Goal: Transaction & Acquisition: Purchase product/service

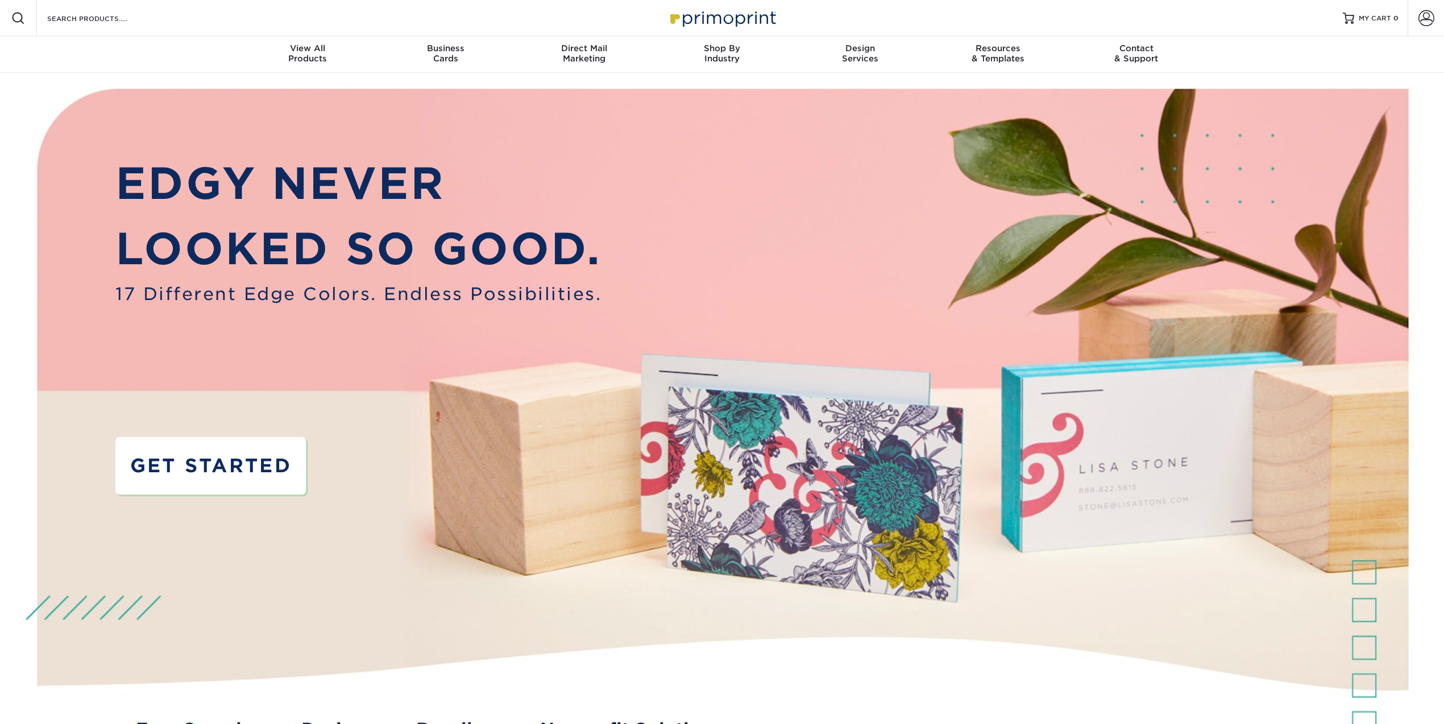
click at [234, 464] on link "GET STARTED" at bounding box center [210, 465] width 190 height 57
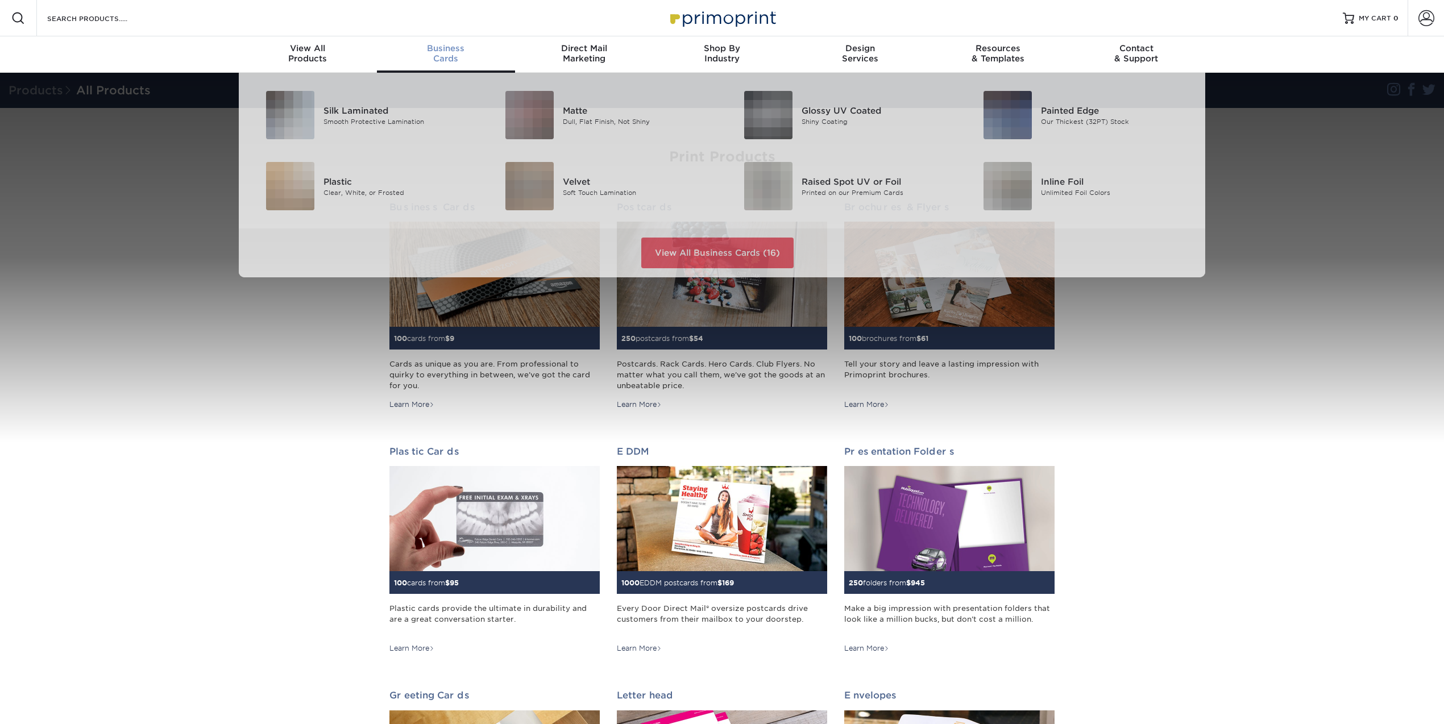
click at [448, 50] on span "Business" at bounding box center [446, 48] width 138 height 10
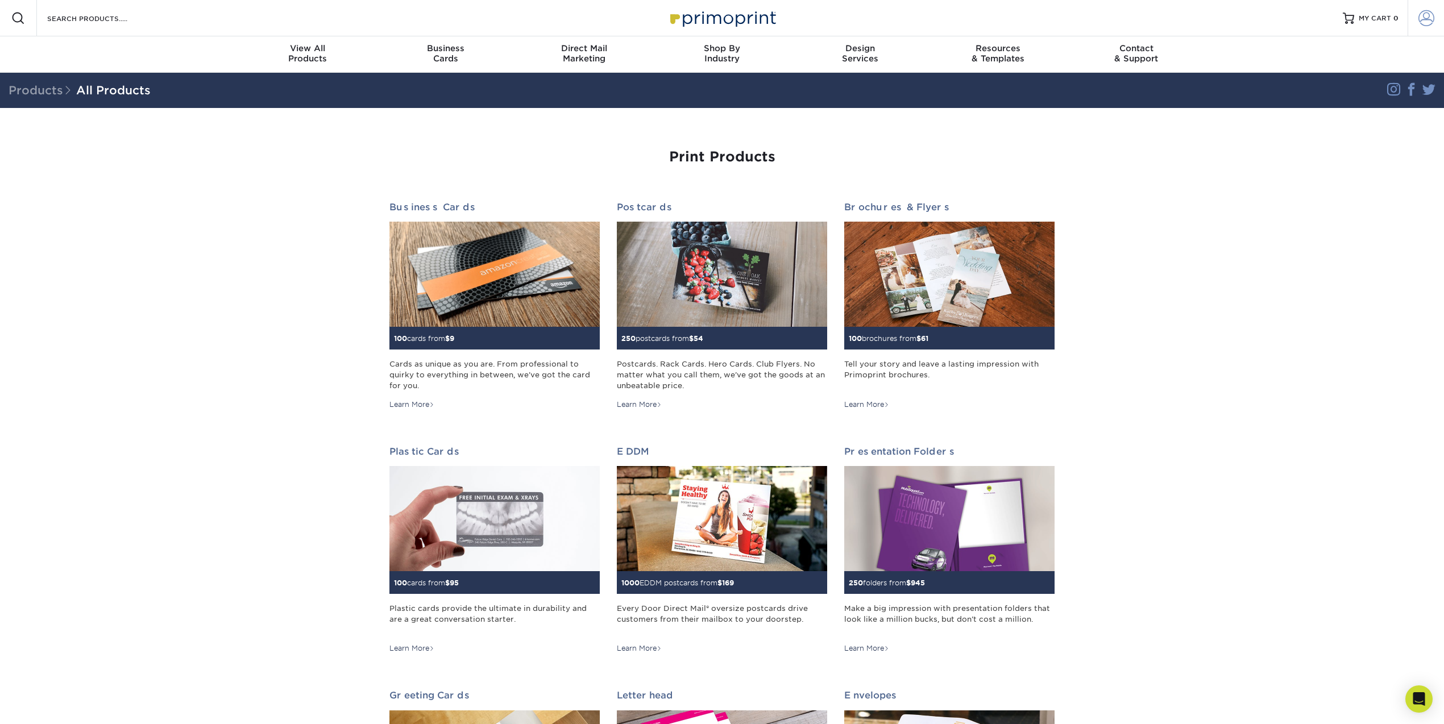
click at [1431, 11] on span at bounding box center [1426, 18] width 16 height 16
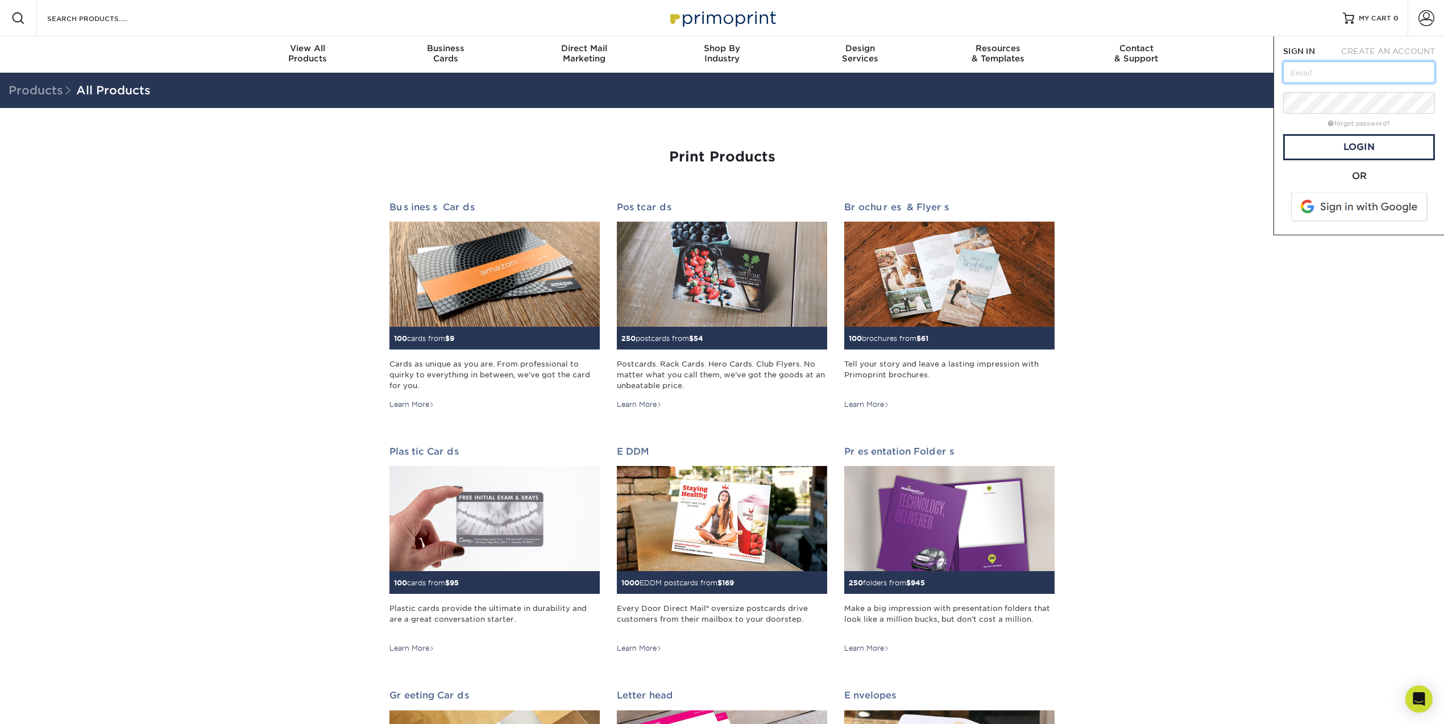
click at [1361, 69] on input "text" at bounding box center [1359, 72] width 152 height 22
click at [1314, 78] on input "text" at bounding box center [1359, 72] width 152 height 22
click at [1324, 75] on input "text" at bounding box center [1359, 72] width 152 height 22
paste input "dhill@routesmart.com"
type input "dhill@routesmart.com"
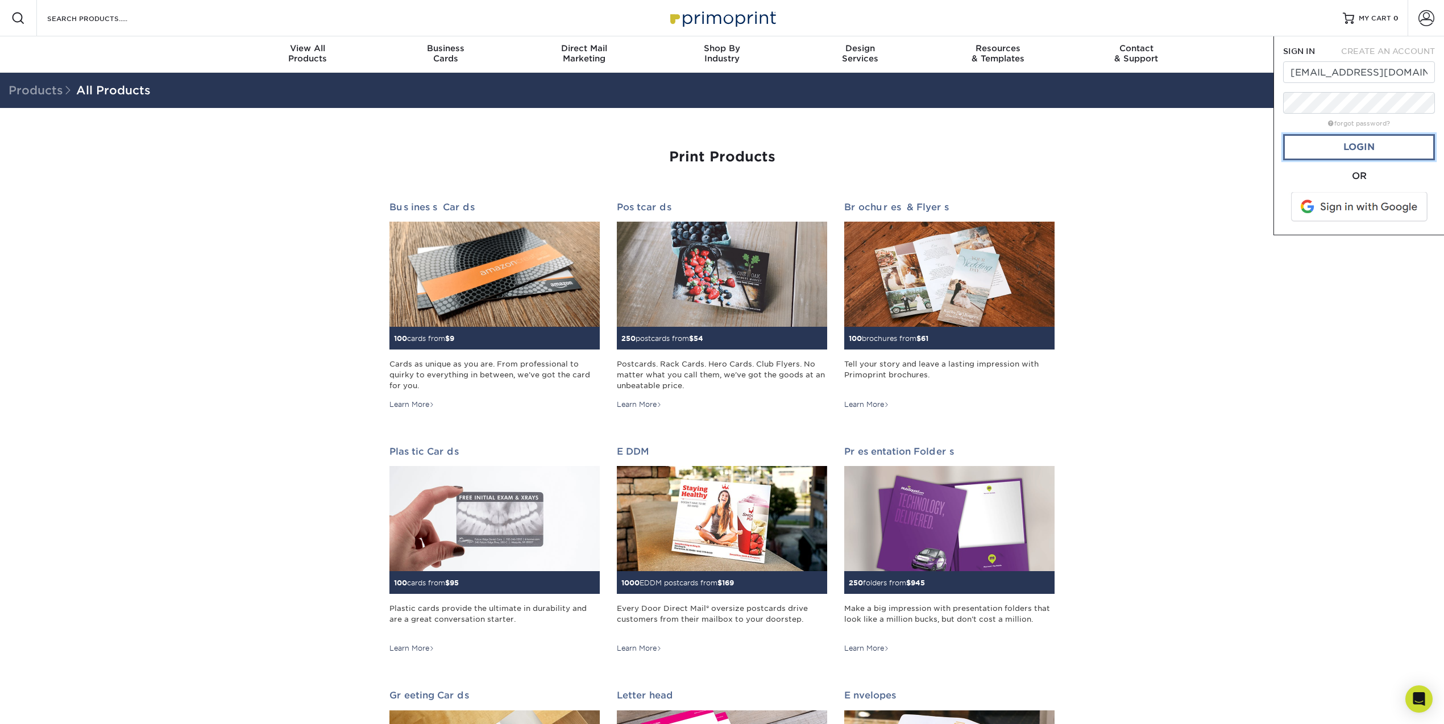
click at [1344, 146] on link "Login" at bounding box center [1359, 147] width 152 height 26
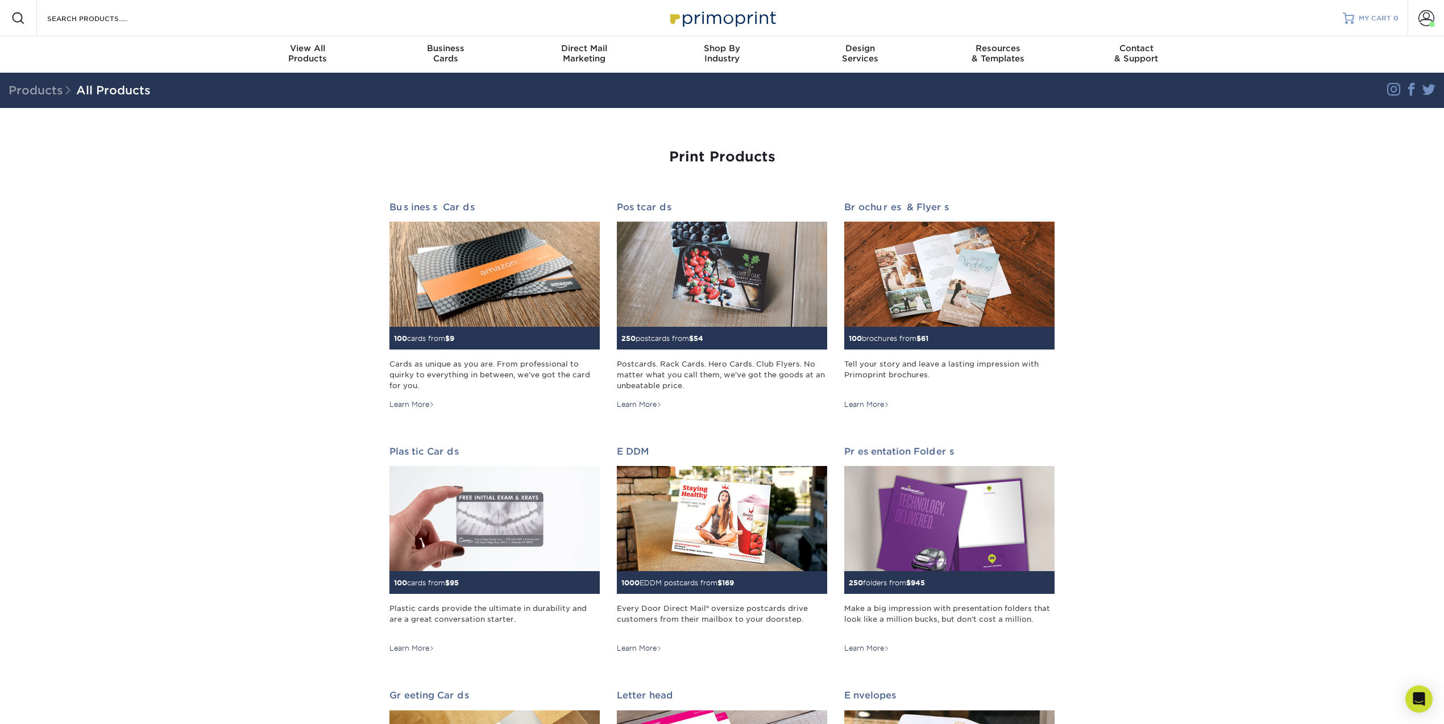
click at [1365, 24] on link "MY CART 0" at bounding box center [1371, 18] width 56 height 36
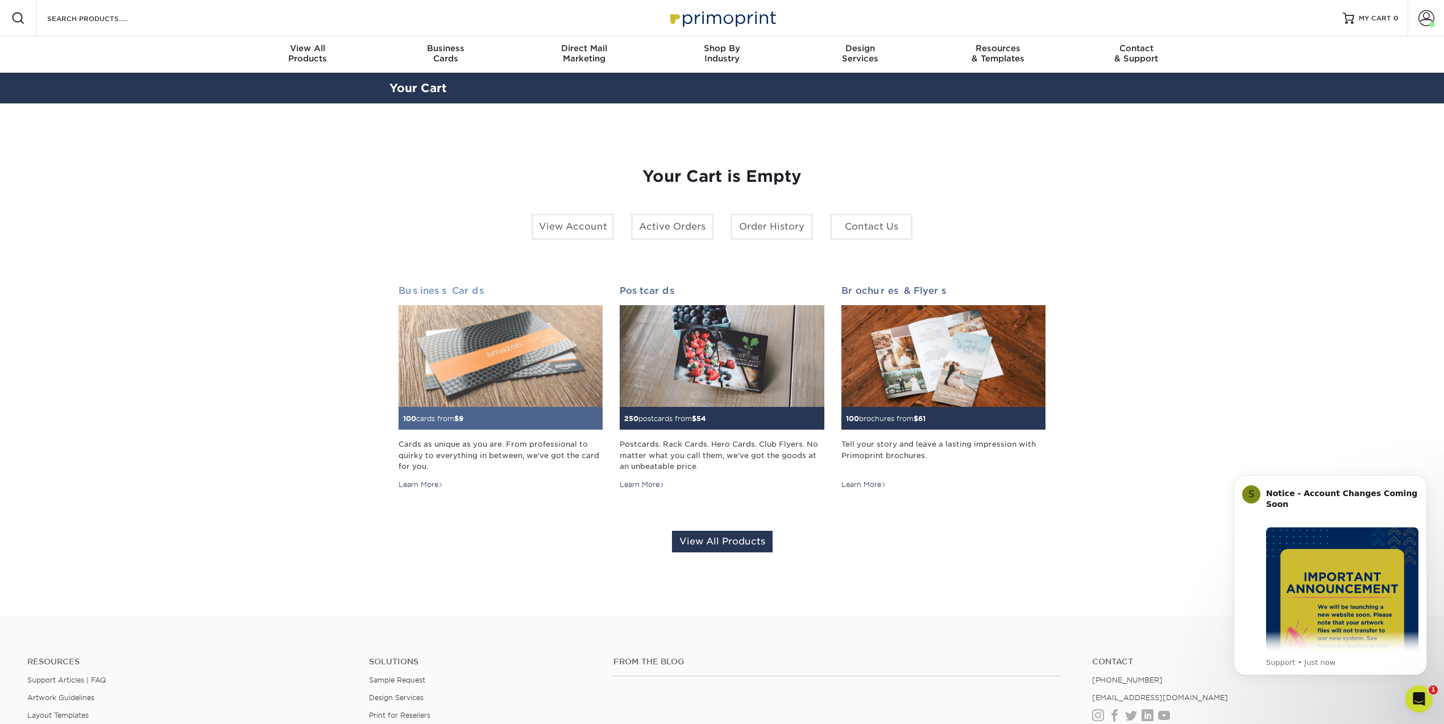
click at [501, 405] on img at bounding box center [500, 356] width 204 height 102
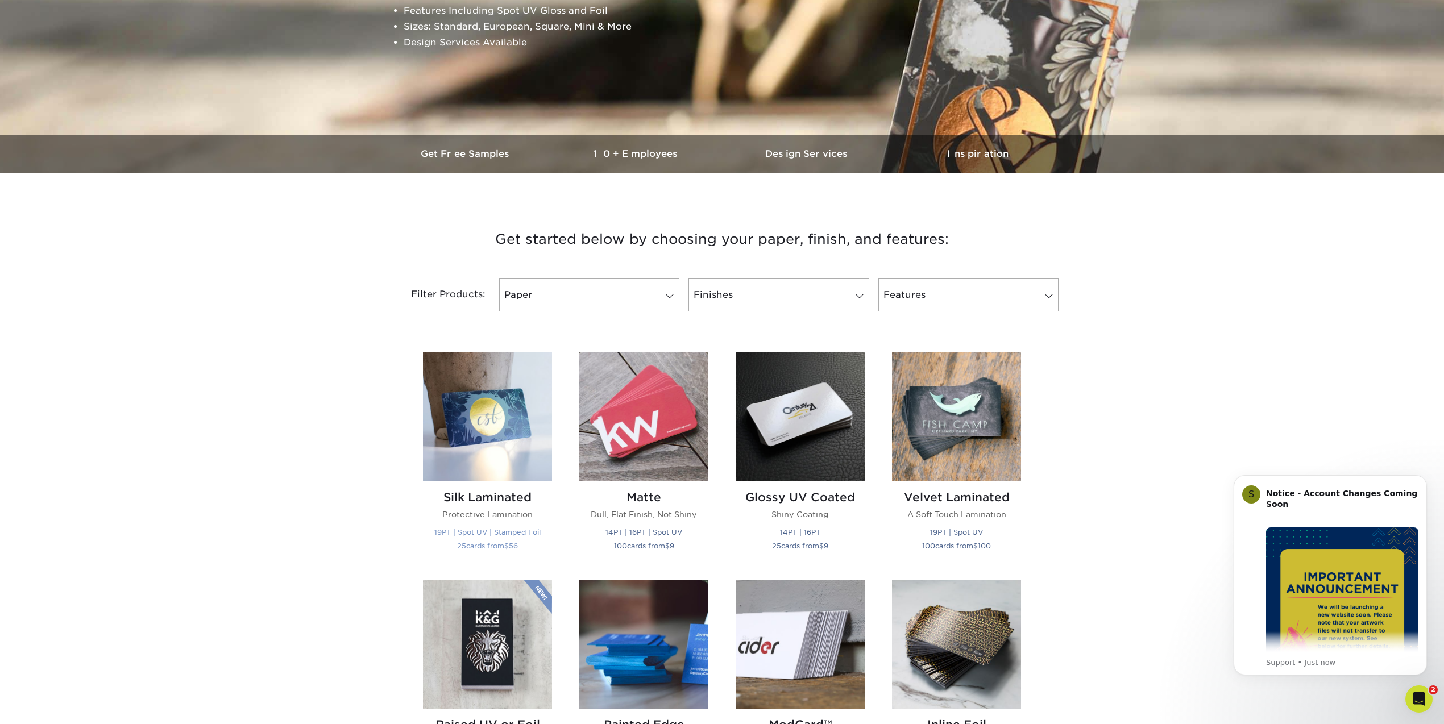
click at [483, 408] on img at bounding box center [487, 416] width 129 height 129
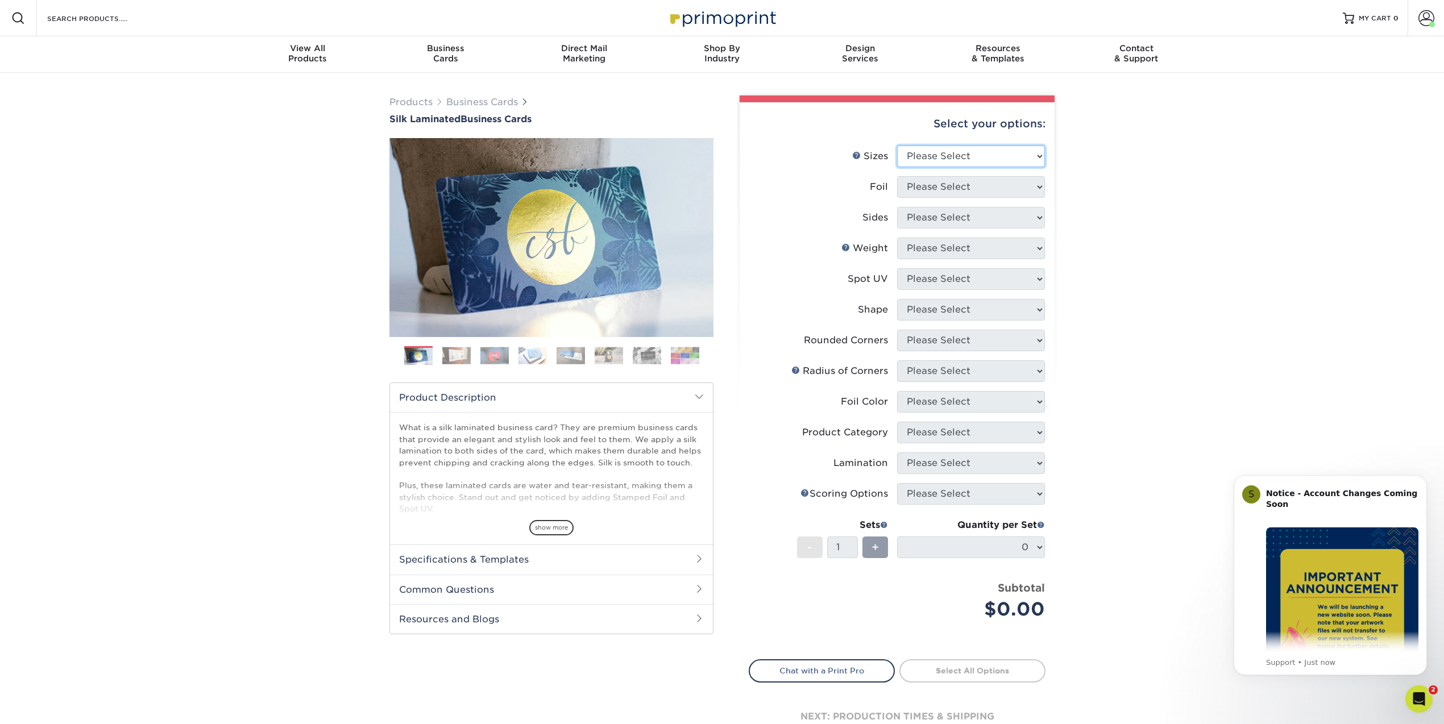
click at [932, 160] on select "Please Select 1.5" x 3.5" - Mini 1.75" x 3.5" - Mini 2" x 2" - Square 2" x 3" -…" at bounding box center [971, 157] width 148 height 22
select select "2.00x3.50"
click at [897, 146] on select "Please Select 1.5" x 3.5" - Mini 1.75" x 3.5" - Mini 2" x 2" - Square 2" x 3" -…" at bounding box center [971, 157] width 148 height 22
click at [958, 189] on select "Please Select Yes No" at bounding box center [971, 187] width 148 height 22
select select "0"
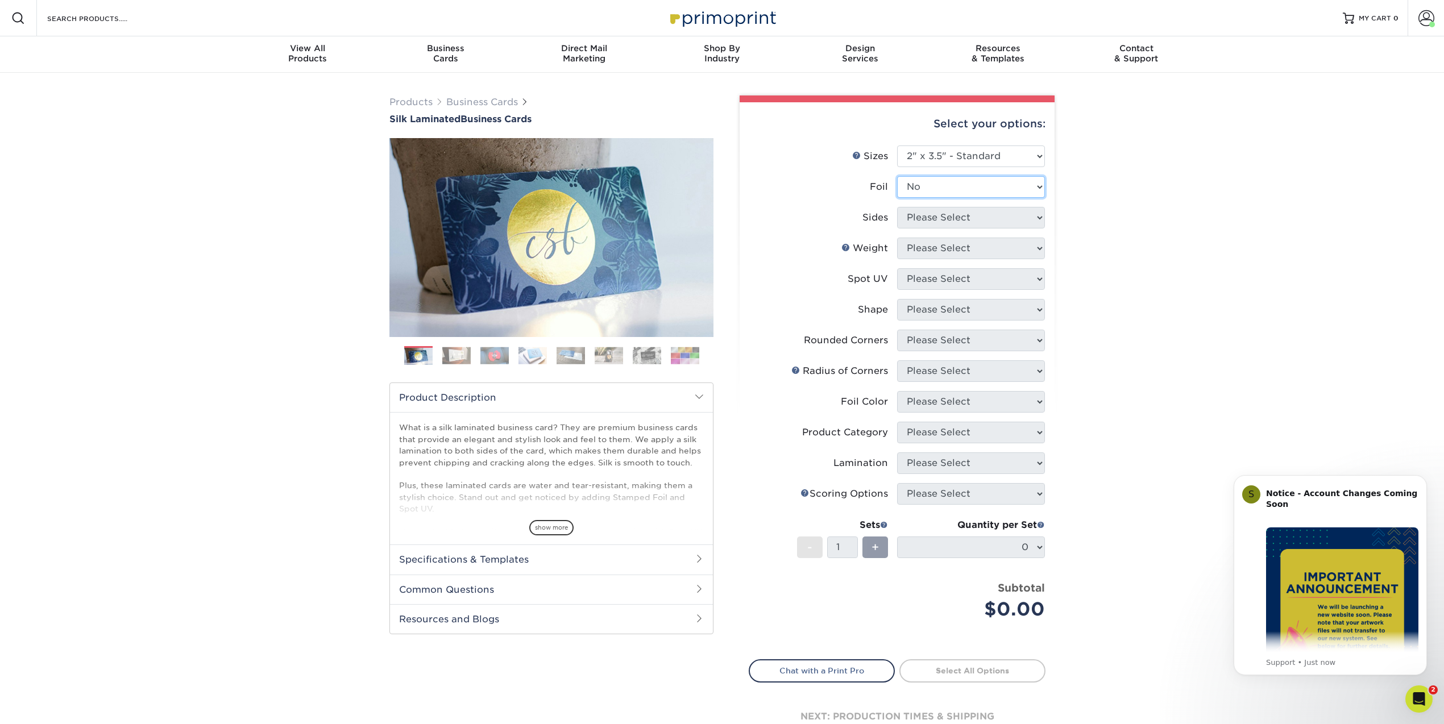
click at [897, 176] on select "Please Select Yes No" at bounding box center [971, 187] width 148 height 22
click at [940, 223] on select "Please Select Print Both Sides Print Front Only" at bounding box center [971, 218] width 148 height 22
select select "13abbda7-1d64-4f25-8bb2-c179b224825d"
click at [897, 207] on select "Please Select Print Both Sides Print Front Only" at bounding box center [971, 218] width 148 height 22
click at [958, 247] on select "Please Select 16PT" at bounding box center [971, 249] width 148 height 22
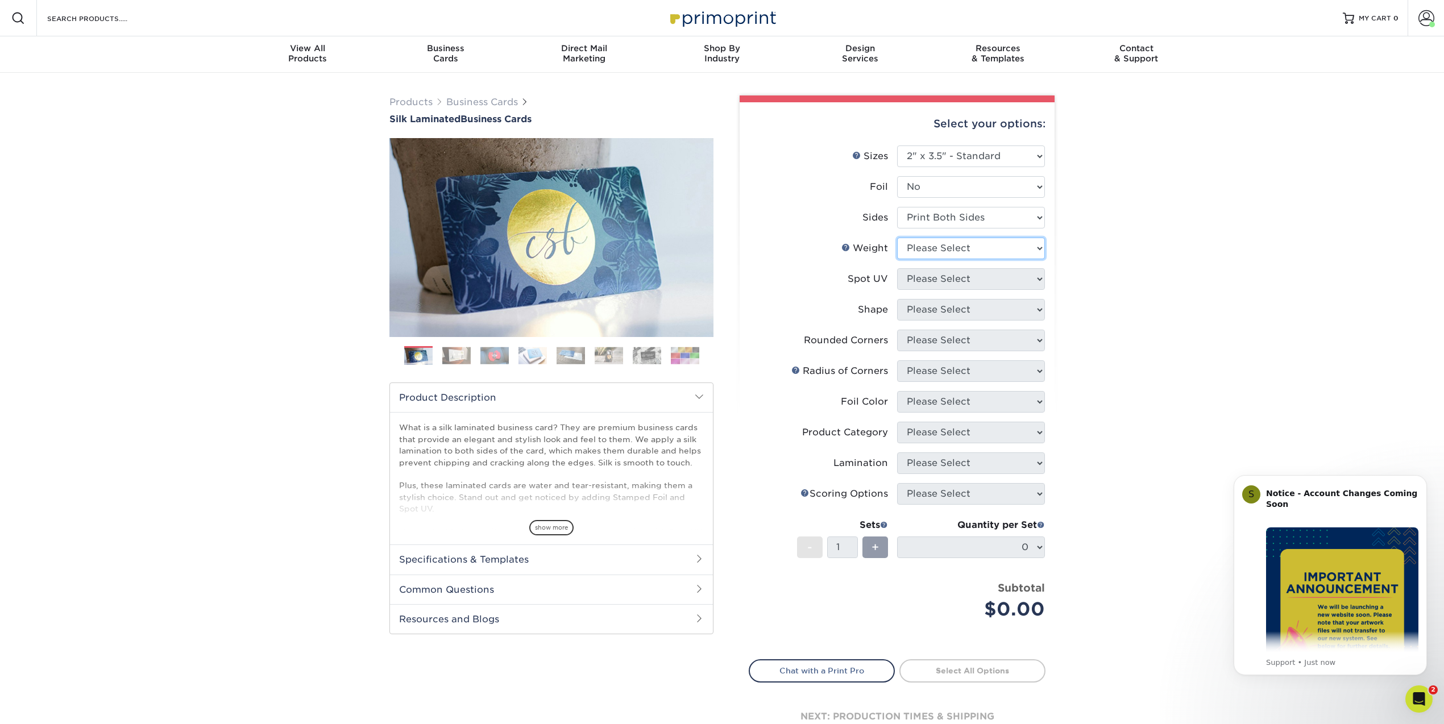
select select "16PT"
click at [897, 238] on select "Please Select 16PT" at bounding box center [971, 249] width 148 height 22
click at [950, 279] on select "Please Select No Spot UV Front and Back (Both Sides) Front Only Back Only" at bounding box center [971, 279] width 148 height 22
select select "0"
click at [897, 268] on select "Please Select No Spot UV Front and Back (Both Sides) Front Only Back Only" at bounding box center [971, 279] width 148 height 22
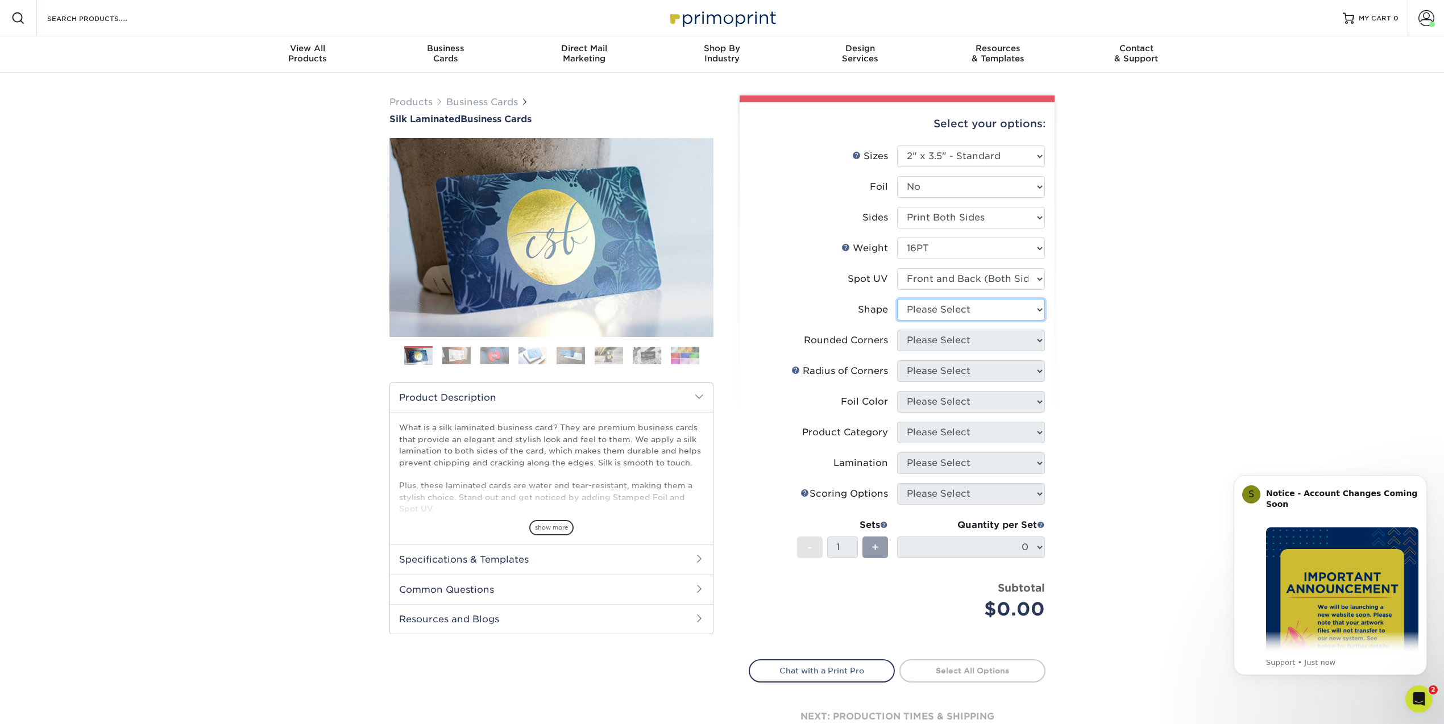
click at [928, 303] on select "Please Select Standard" at bounding box center [971, 310] width 148 height 22
select select "standard"
click at [897, 299] on select "Please Select Standard" at bounding box center [971, 310] width 148 height 22
click at [937, 347] on select "Please Select Yes - Round 2 Corners Yes - Round 4 Corners No" at bounding box center [971, 341] width 148 height 22
select select "0"
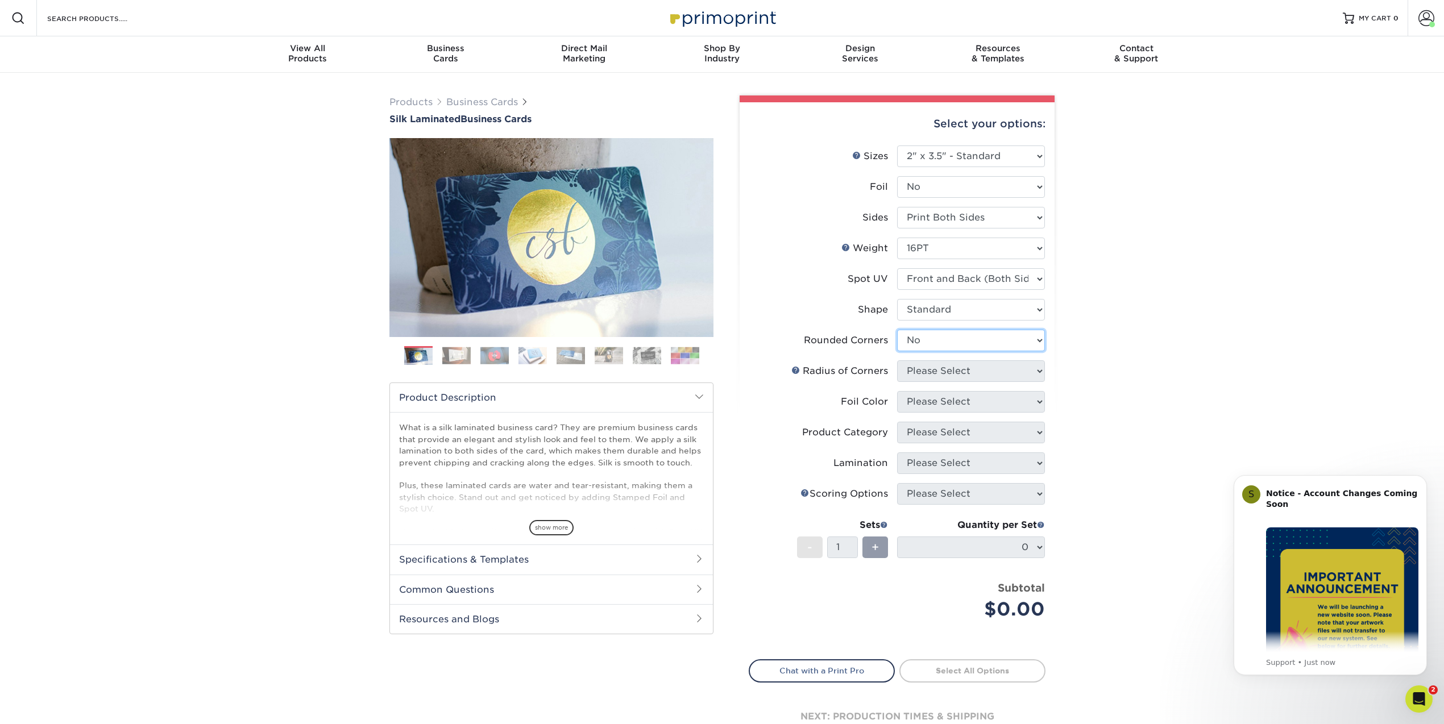
click at [897, 330] on select "Please Select Yes - Round 2 Corners Yes - Round 4 Corners No" at bounding box center [971, 341] width 148 height 22
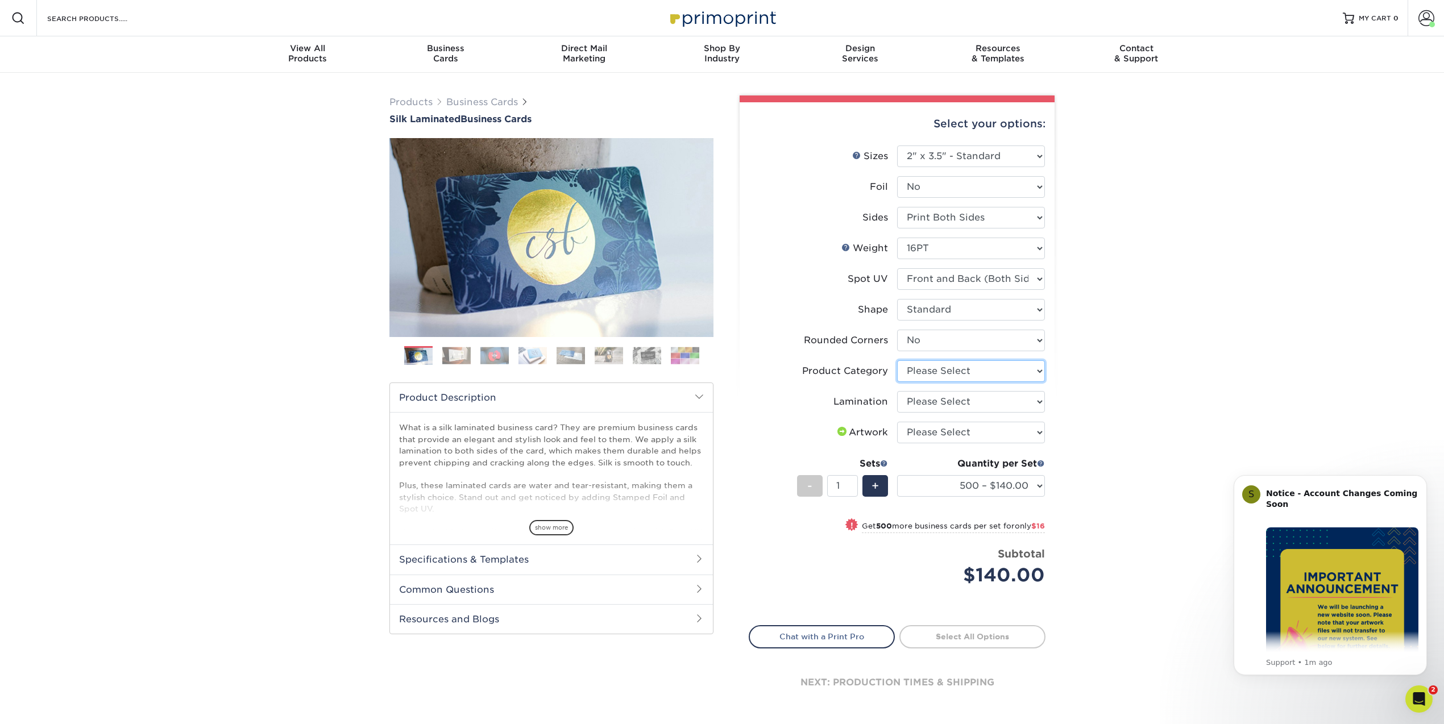
click at [954, 370] on select "Please Select Business Cards" at bounding box center [971, 371] width 148 height 22
select select "3b5148f1-0588-4f88-a218-97bcfdce65c1"
click at [897, 360] on select "Please Select Business Cards" at bounding box center [971, 371] width 148 height 22
click at [969, 402] on select "Please Select Silk" at bounding box center [971, 402] width 148 height 22
select select "ccacb42f-45f7-42d3-bbd3-7c8421cf37f0"
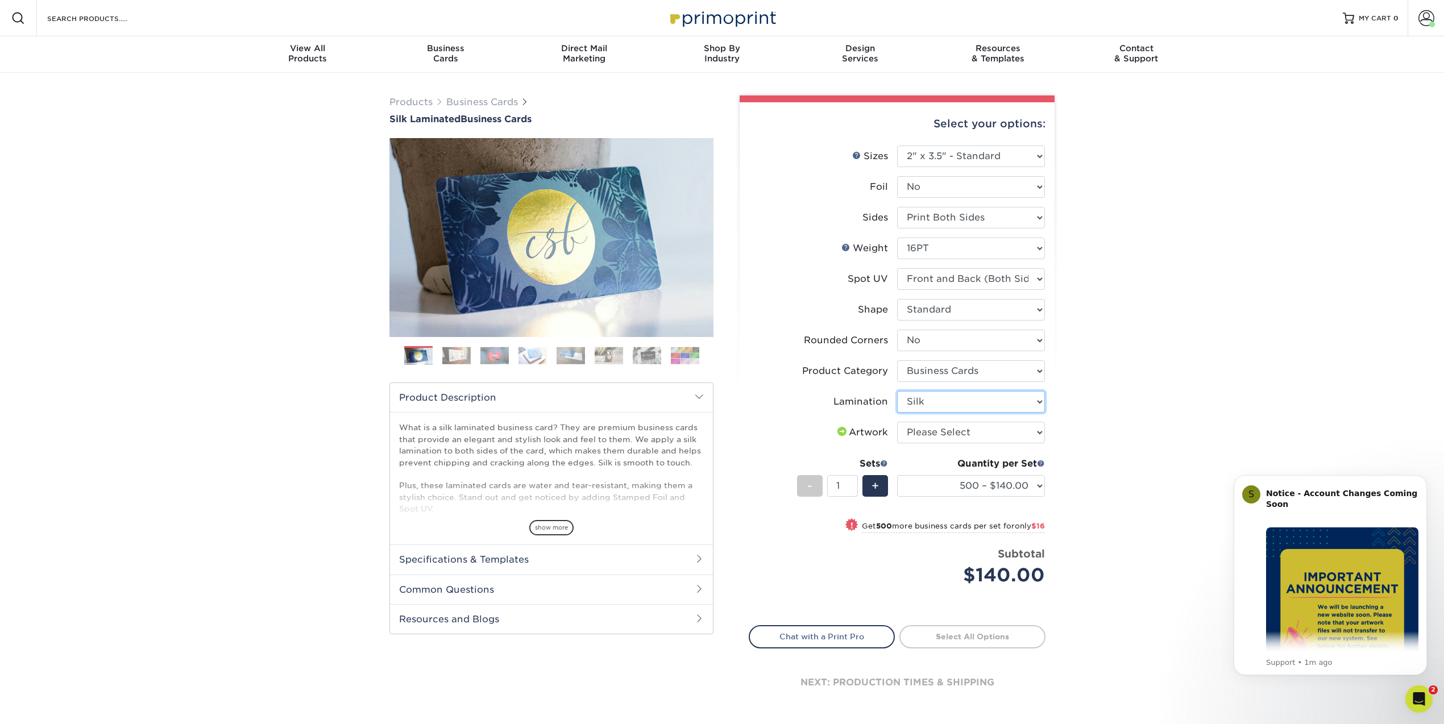
click at [897, 391] on select "Please Select Silk" at bounding box center [971, 402] width 148 height 22
click at [962, 431] on select "Please Select I will upload files I need a design - $100" at bounding box center [971, 433] width 148 height 22
select select "upload"
click at [897, 422] on select "Please Select I will upload files I need a design - $100" at bounding box center [971, 433] width 148 height 22
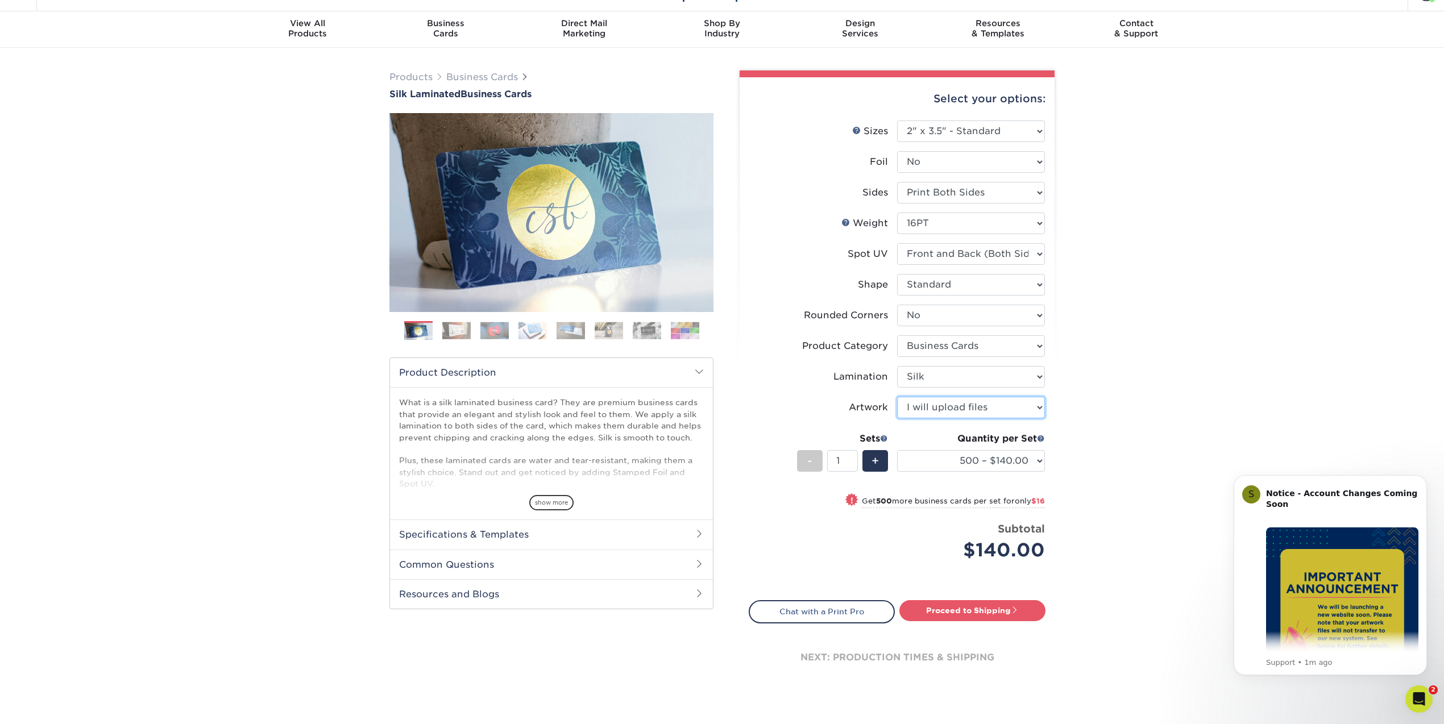
scroll to position [29, 0]
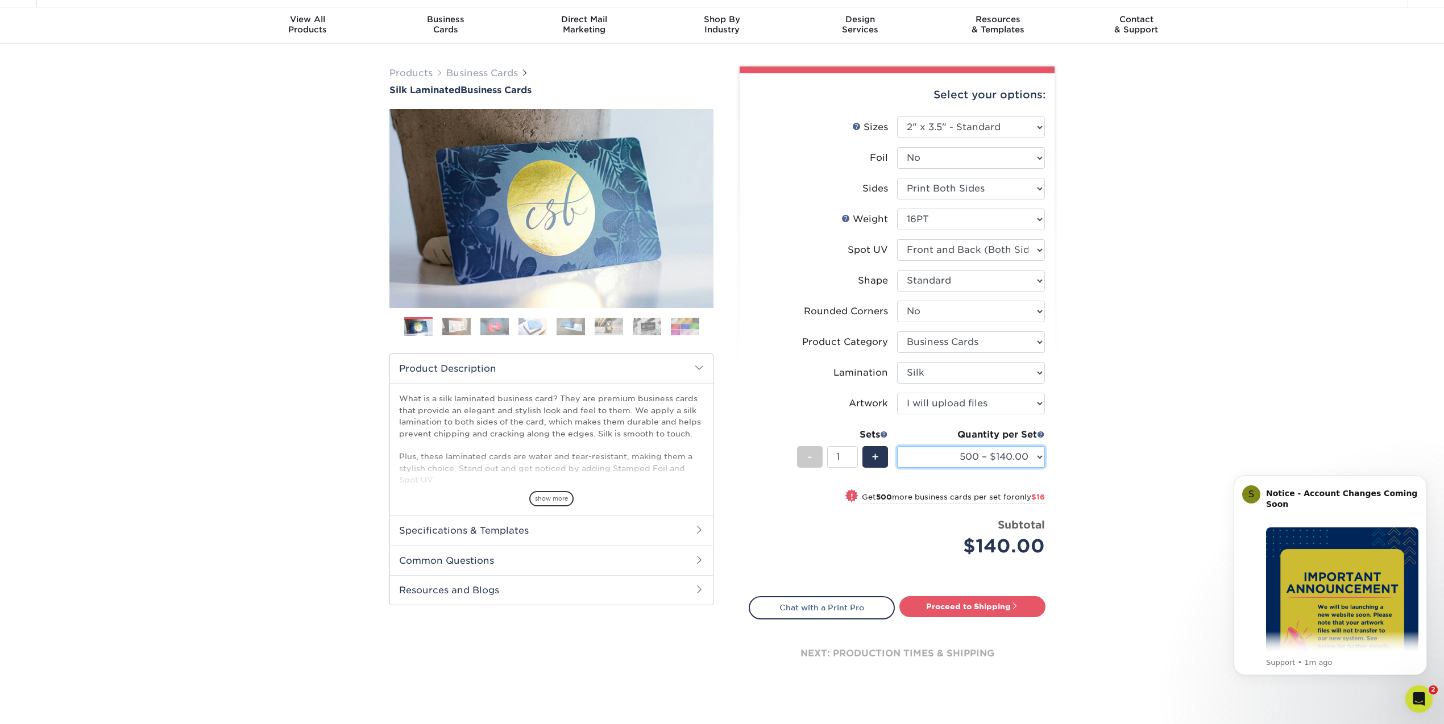
click at [954, 460] on select "500 – $140.00 1000 – $156.00 2500 – $383.00 5000 – $642.00 10000 – $1156.00" at bounding box center [971, 457] width 148 height 22
click at [897, 446] on select "500 – $140.00 1000 – $156.00 2500 – $383.00 5000 – $642.00 10000 – $1156.00" at bounding box center [971, 457] width 148 height 22
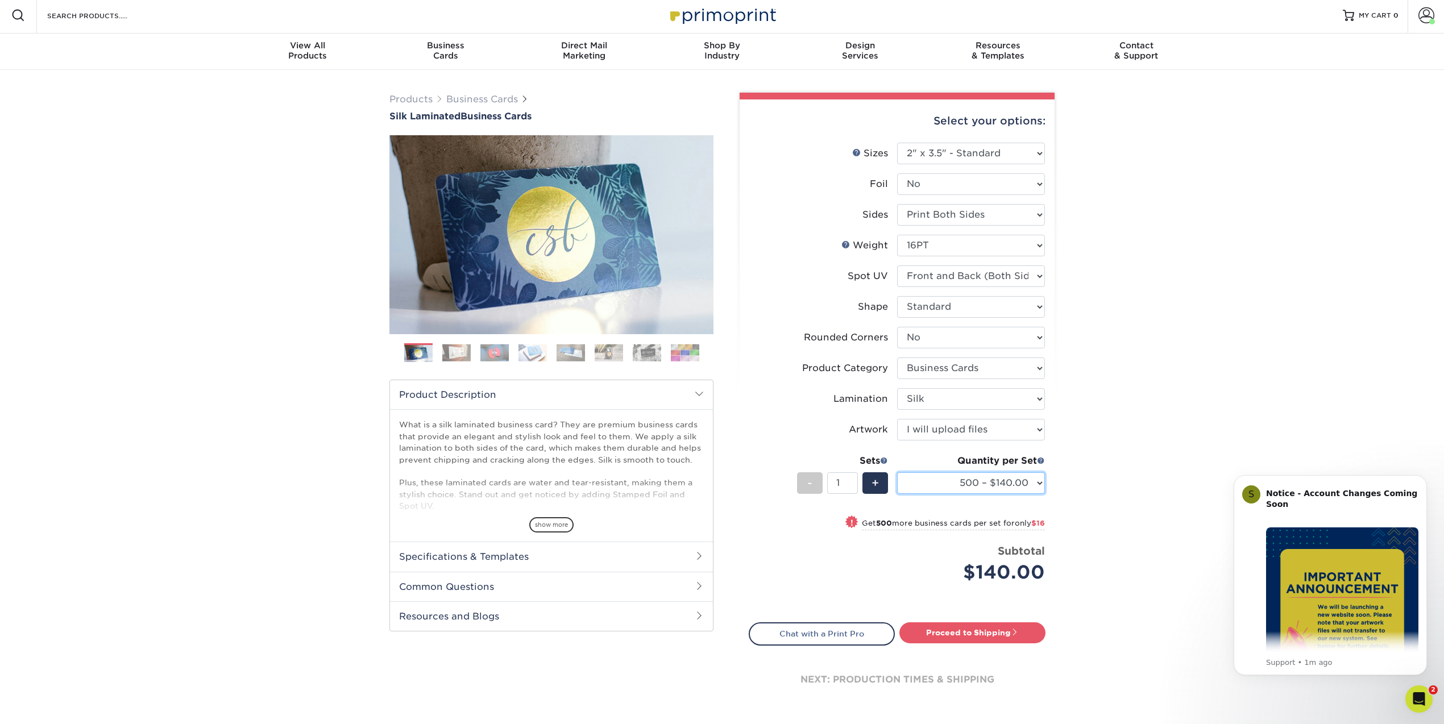
scroll to position [0, 0]
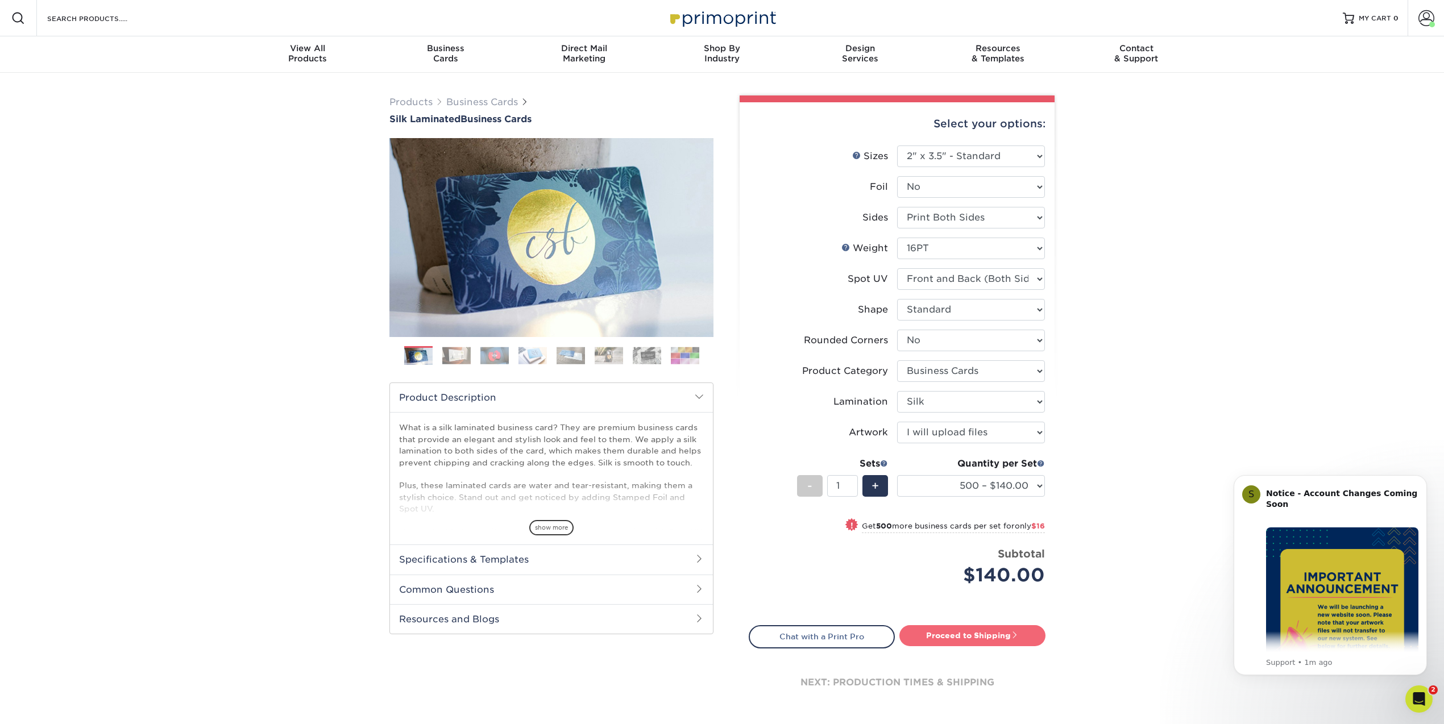
click at [980, 643] on link "Proceed to Shipping" at bounding box center [972, 635] width 146 height 20
type input "Set 1"
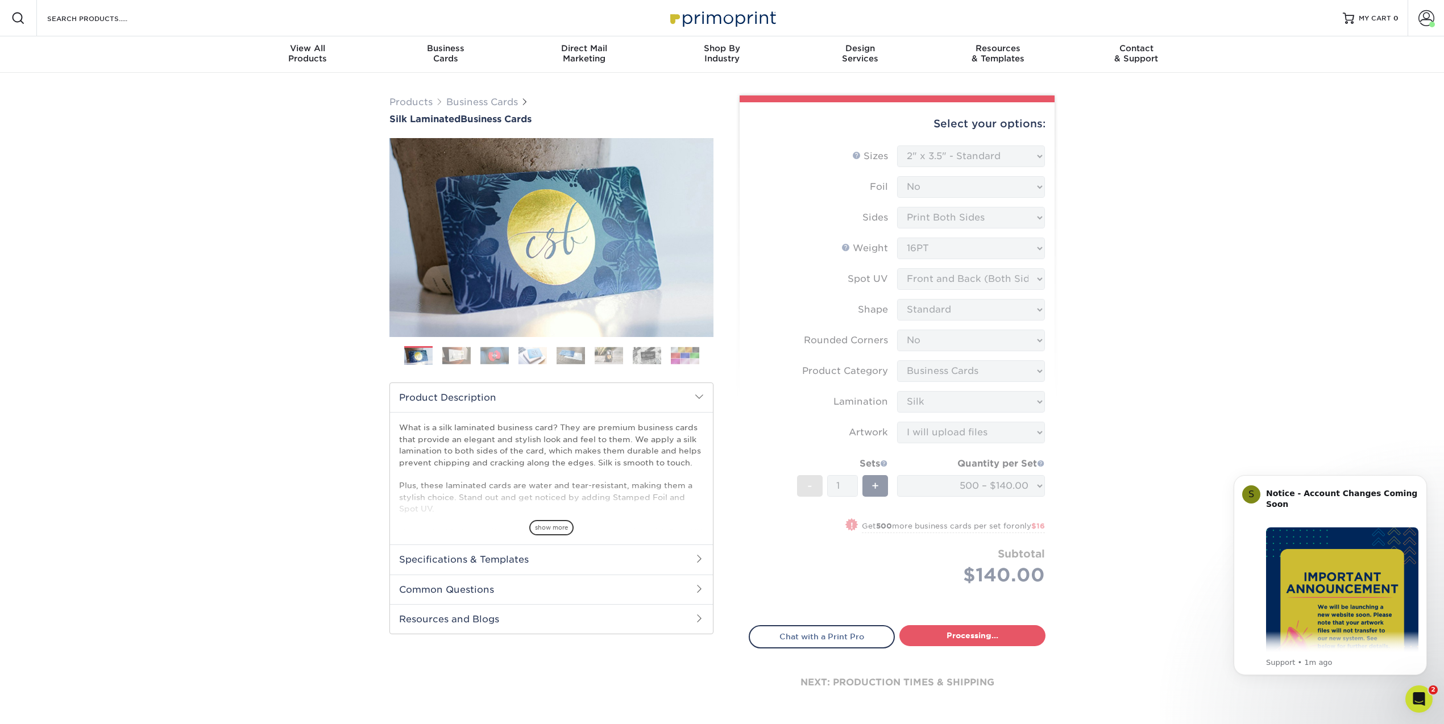
select select "a02e7c76-bdf4-4cc9-8b1d-1aa03151ab1e"
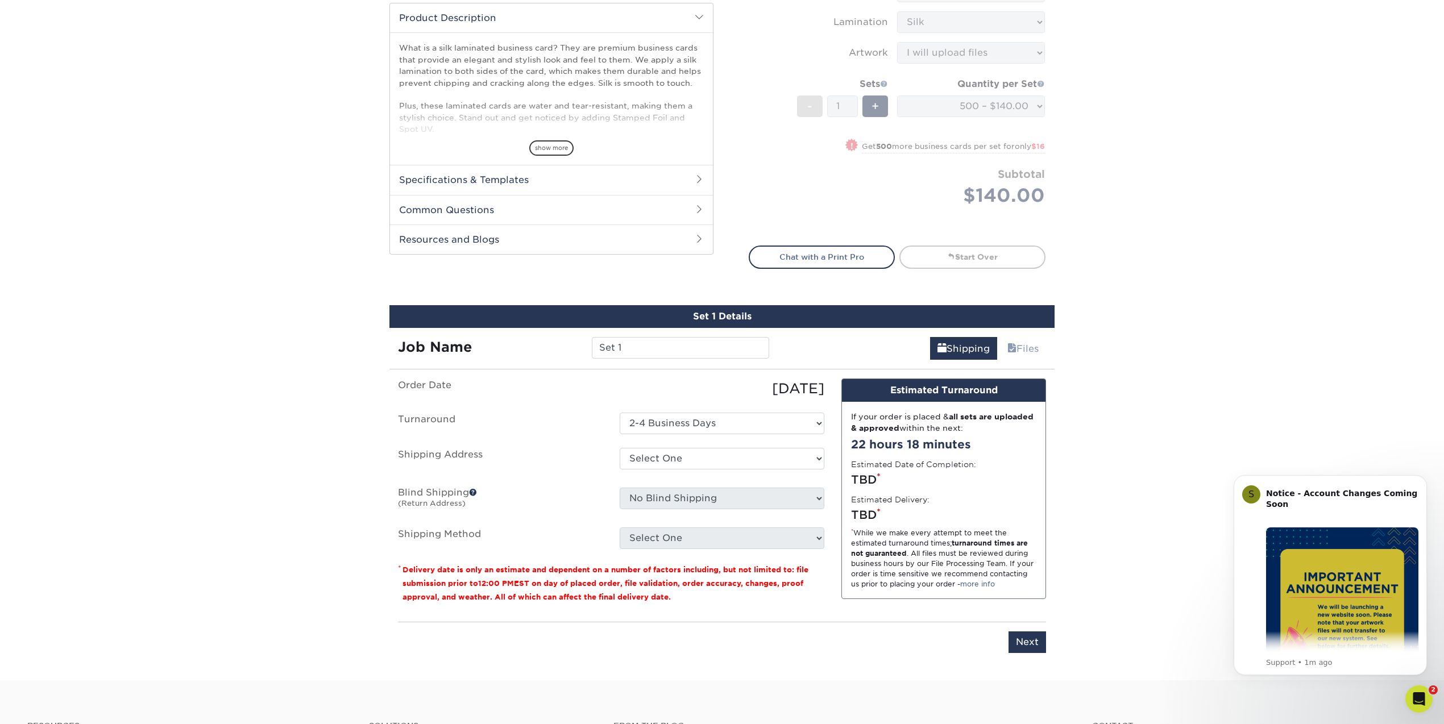
scroll to position [656, 0]
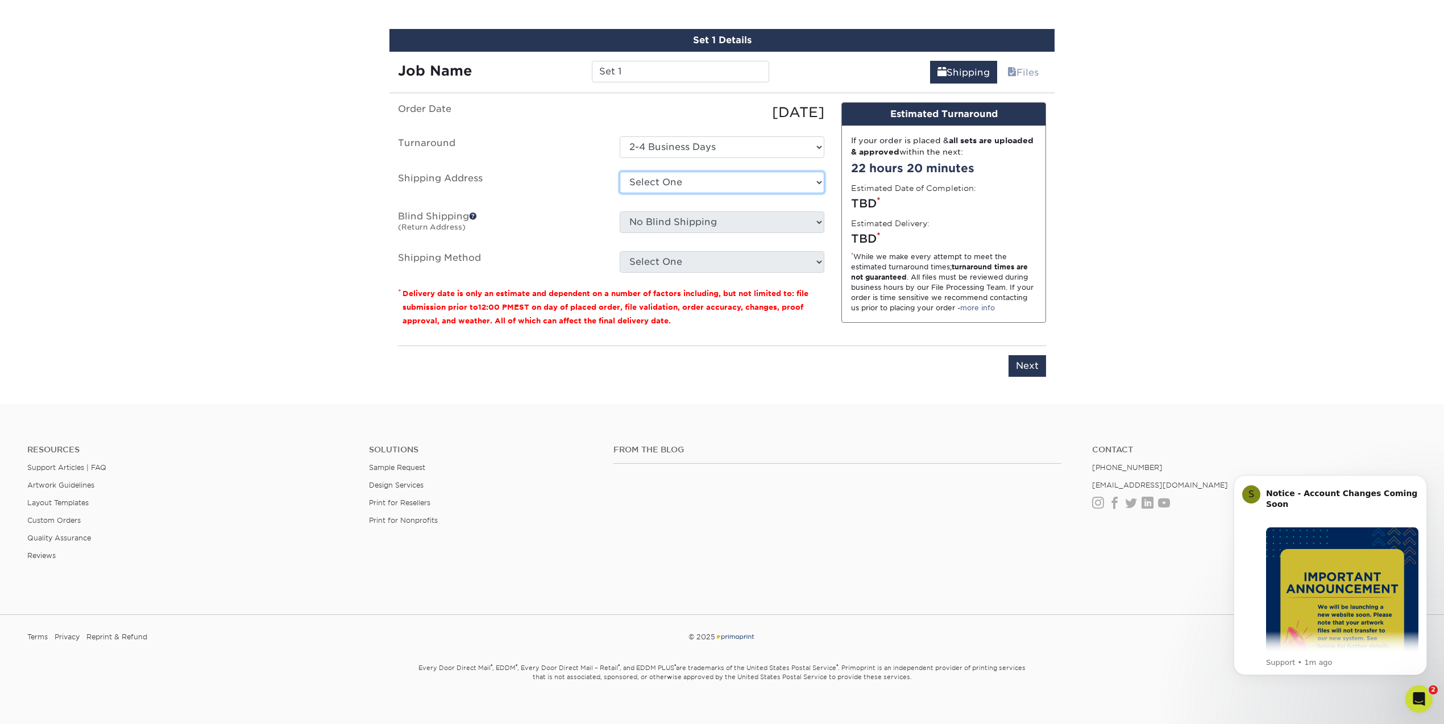
click at [639, 184] on select "Select One [PERSON_NAME] Cards [PERSON_NAME] Business Cards [PERSON_NAME] [PERS…" at bounding box center [722, 183] width 205 height 22
select select "196442"
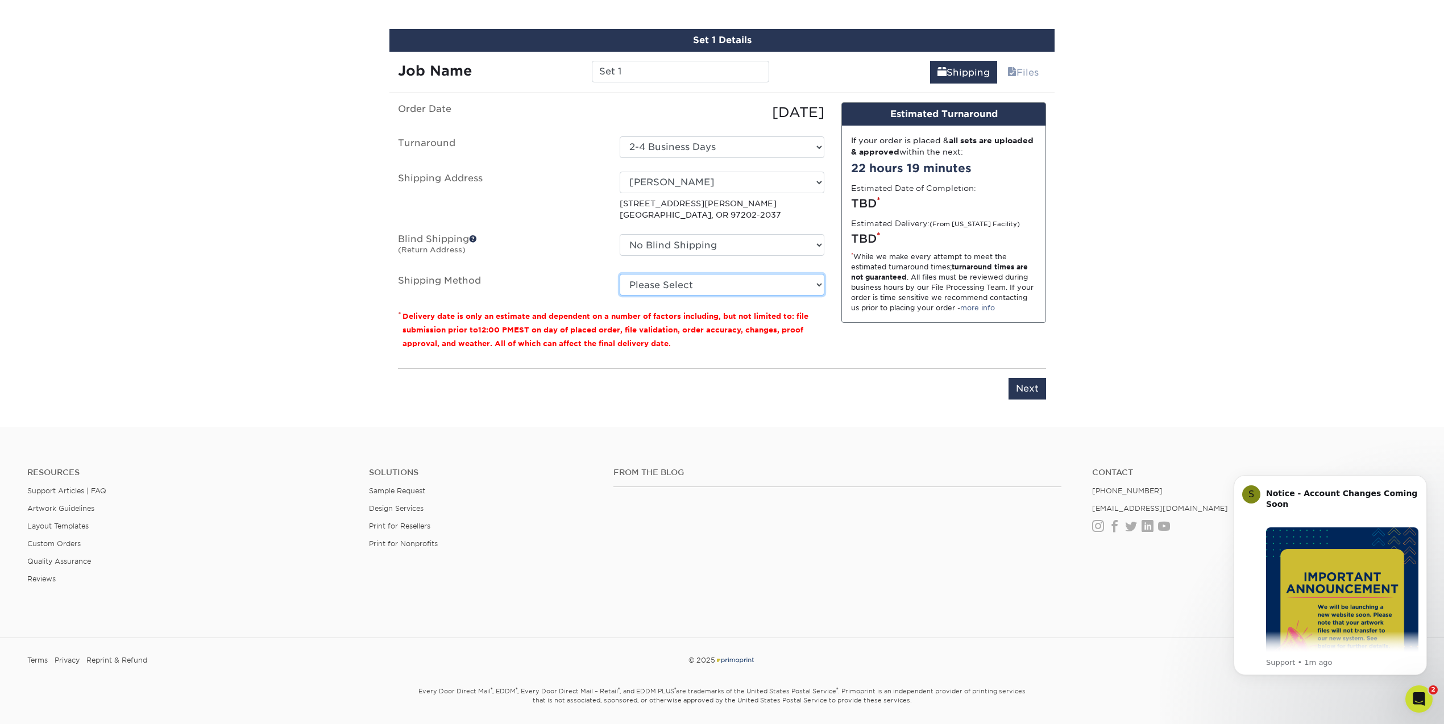
click at [717, 289] on select "Please Select Ground Shipping (+$8.96) 3 Day Shipping Service (+$20.04) 2 Day A…" at bounding box center [722, 285] width 205 height 22
select select "03"
click at [620, 274] on select "Please Select Ground Shipping (+$8.96) 3 Day Shipping Service (+$20.04) 2 Day A…" at bounding box center [722, 285] width 205 height 22
click at [1029, 386] on input "Next" at bounding box center [1027, 389] width 38 height 22
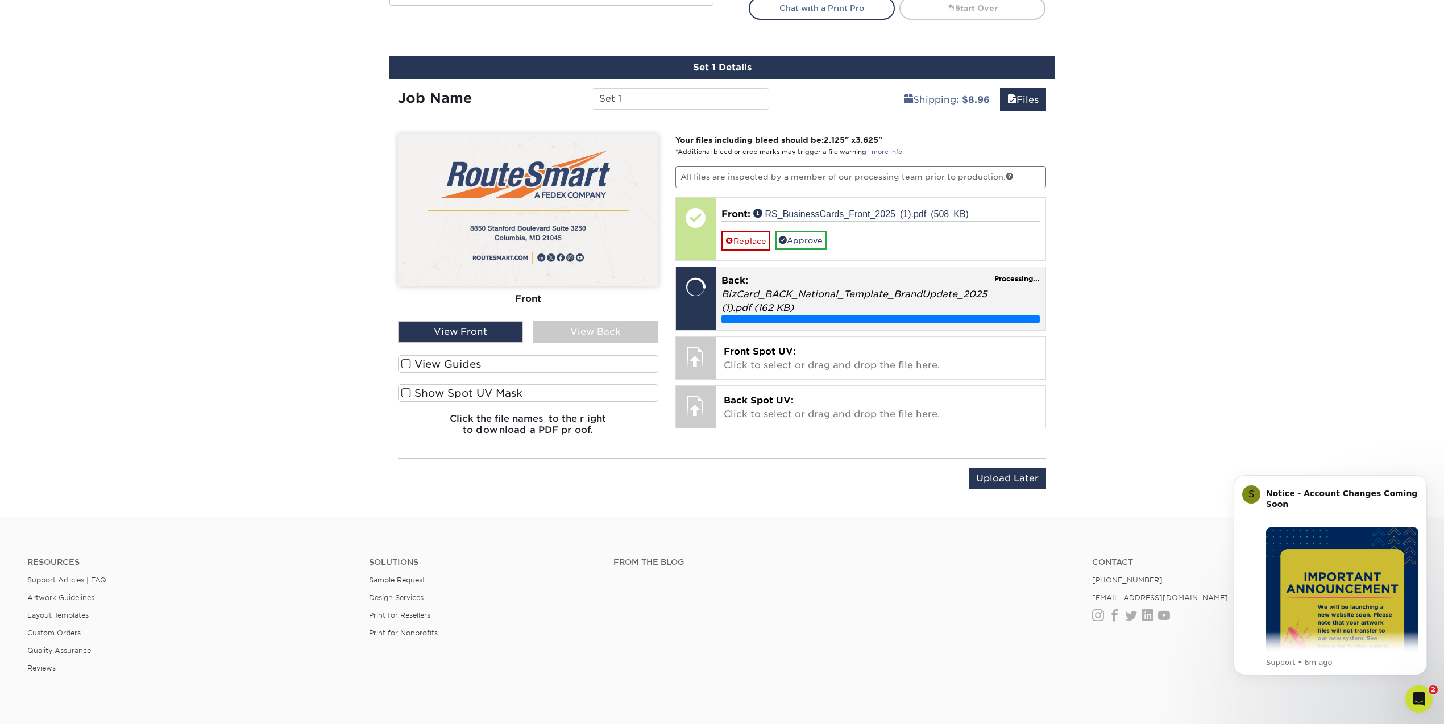
scroll to position [628, 0]
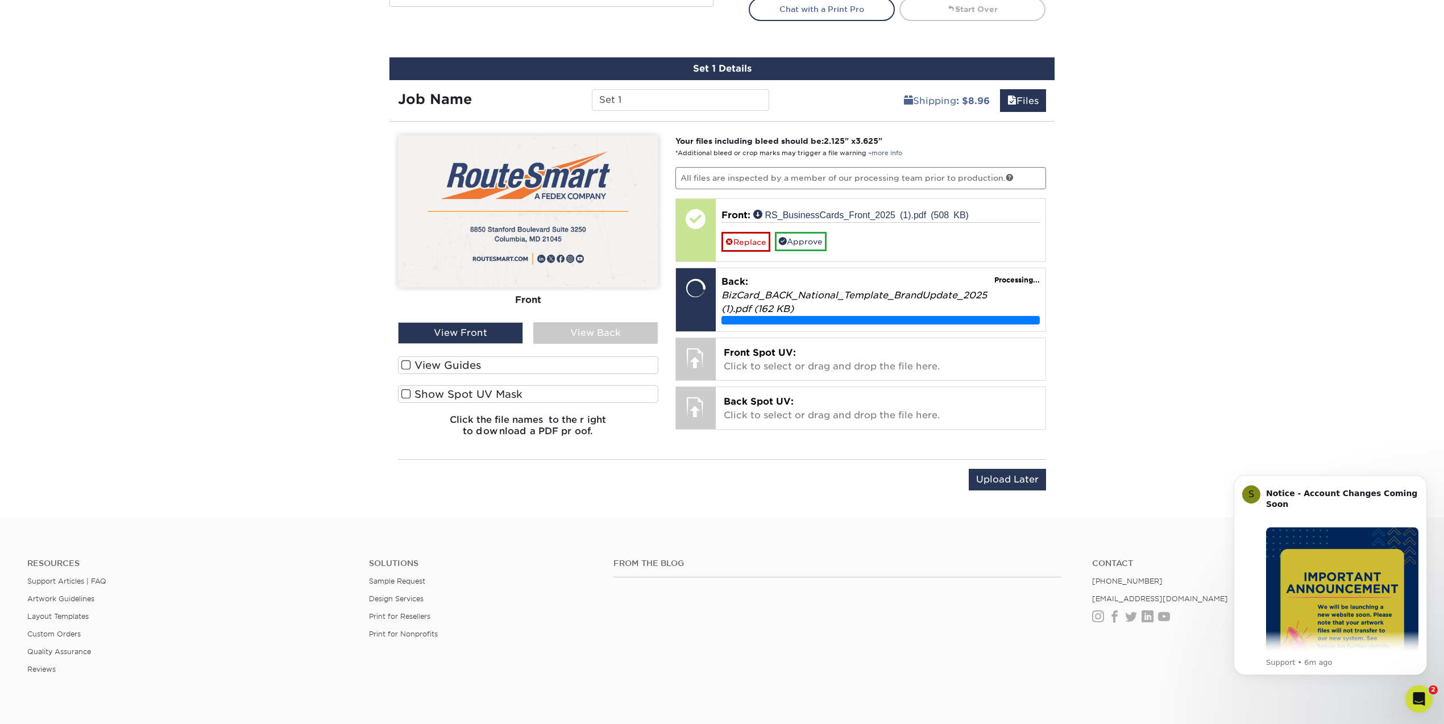
click at [405, 365] on span at bounding box center [406, 365] width 10 height 11
click at [0, 0] on input "View Guides" at bounding box center [0, 0] width 0 height 0
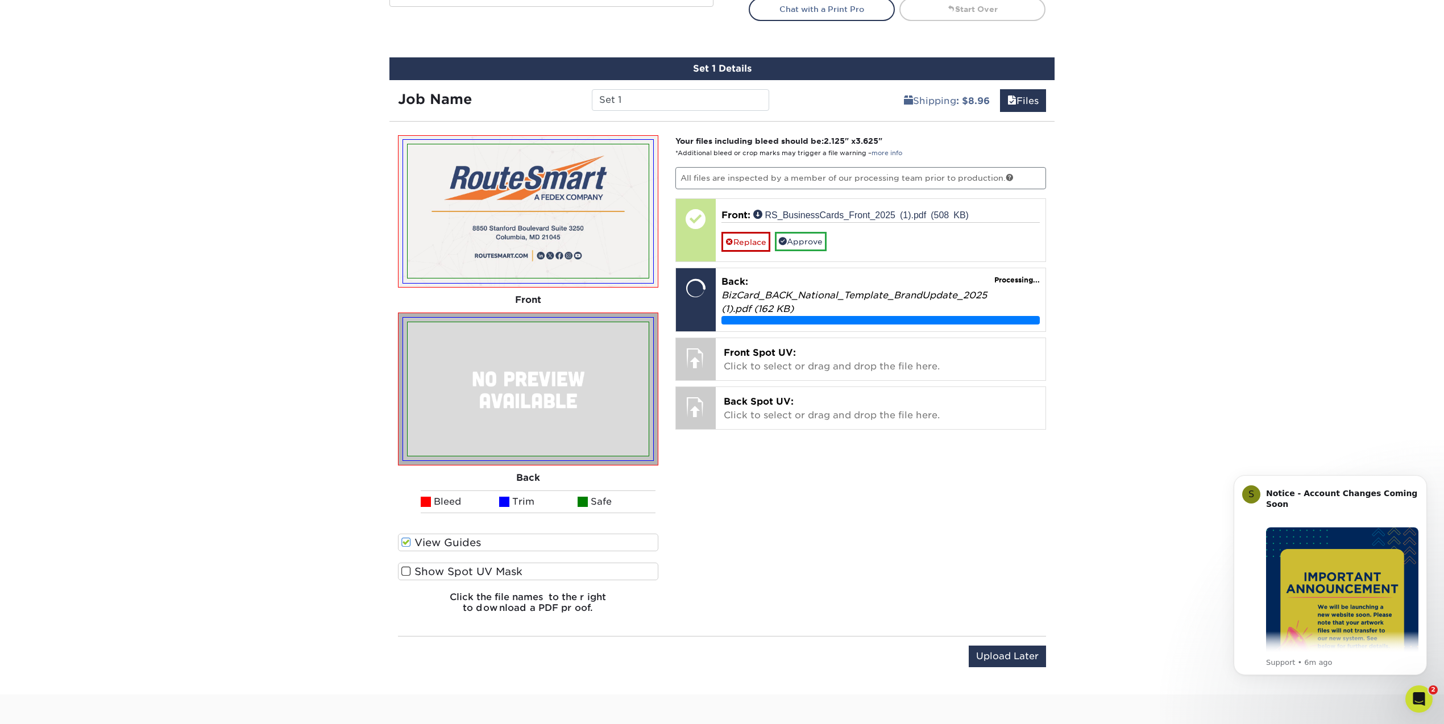
click at [404, 572] on span at bounding box center [406, 571] width 10 height 11
click at [0, 0] on input "Show Spot UV Mask" at bounding box center [0, 0] width 0 height 0
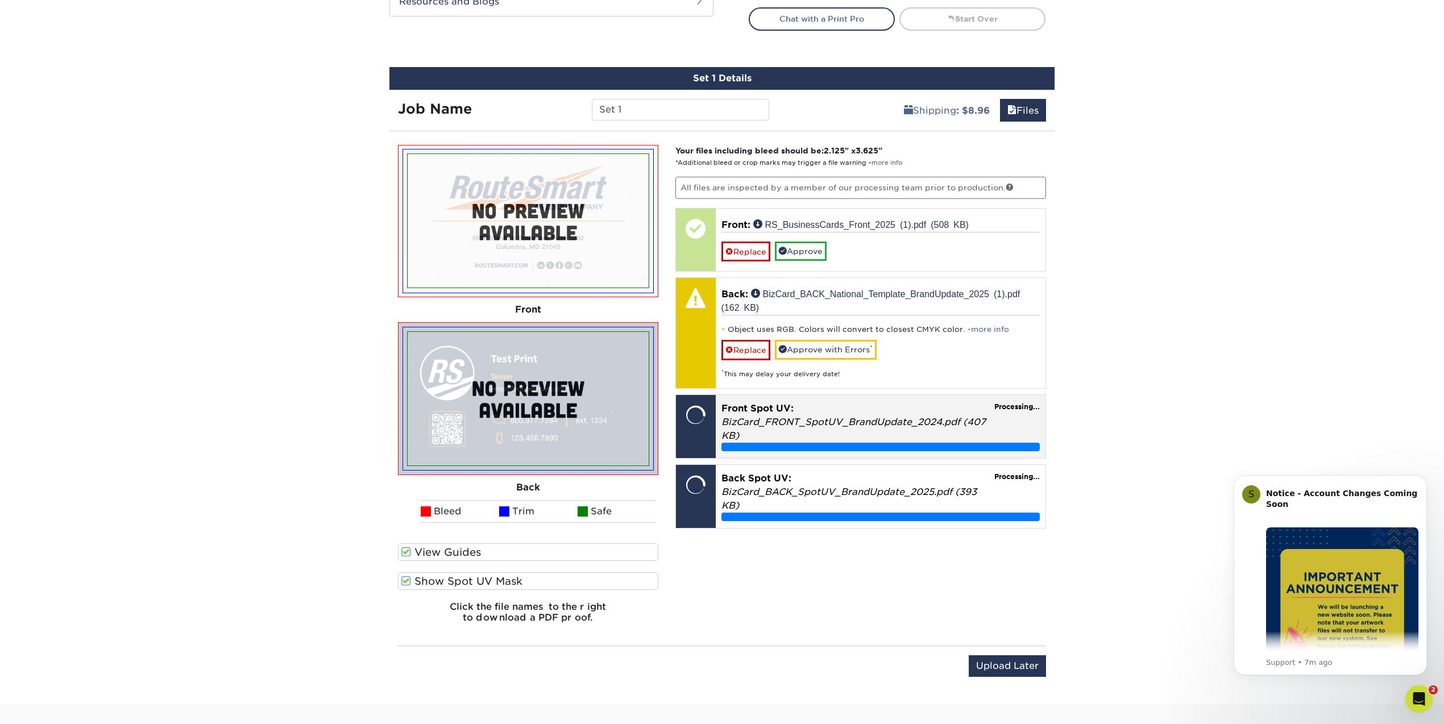
scroll to position [614, 0]
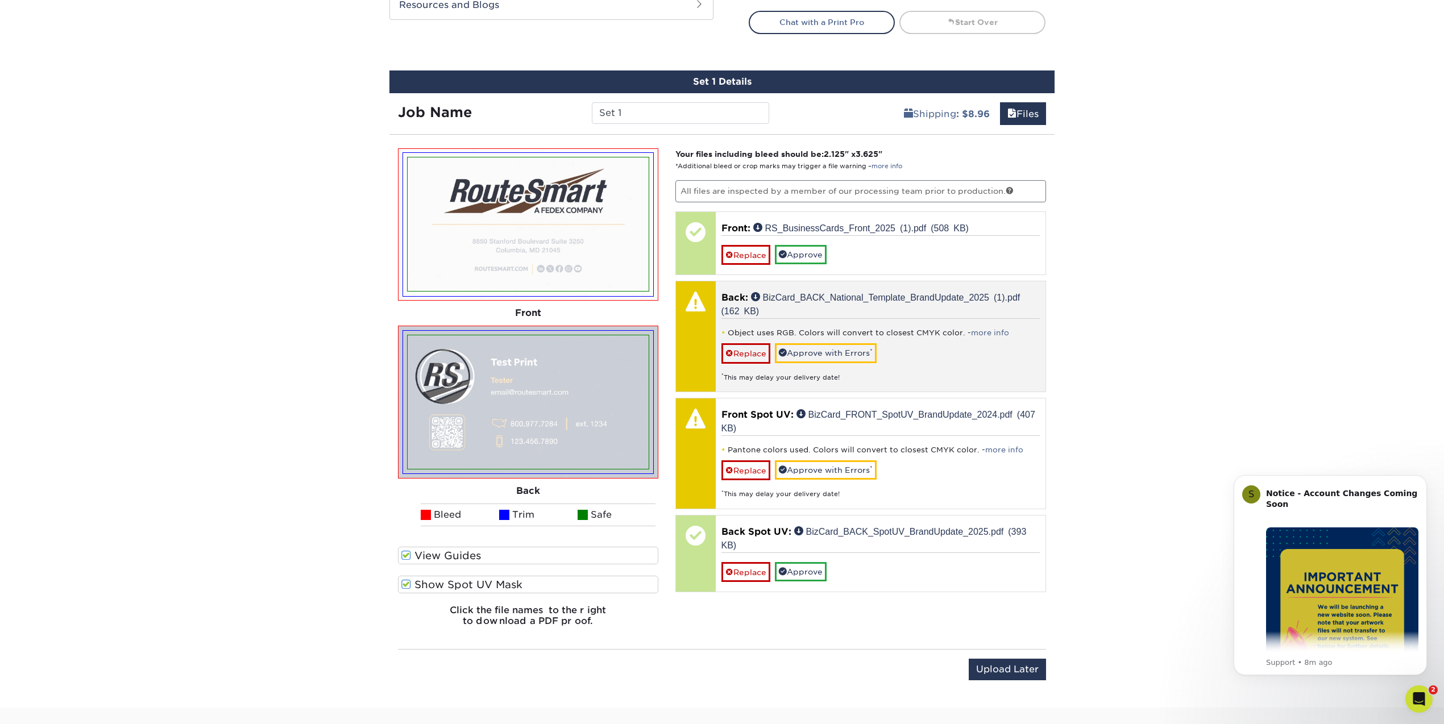
click at [811, 312] on p "Back: BizCard_BACK_National_Template_BrandUpdate_2025 (1).pdf (162 KB)" at bounding box center [880, 304] width 319 height 27
click at [987, 330] on link "more info" at bounding box center [990, 333] width 38 height 9
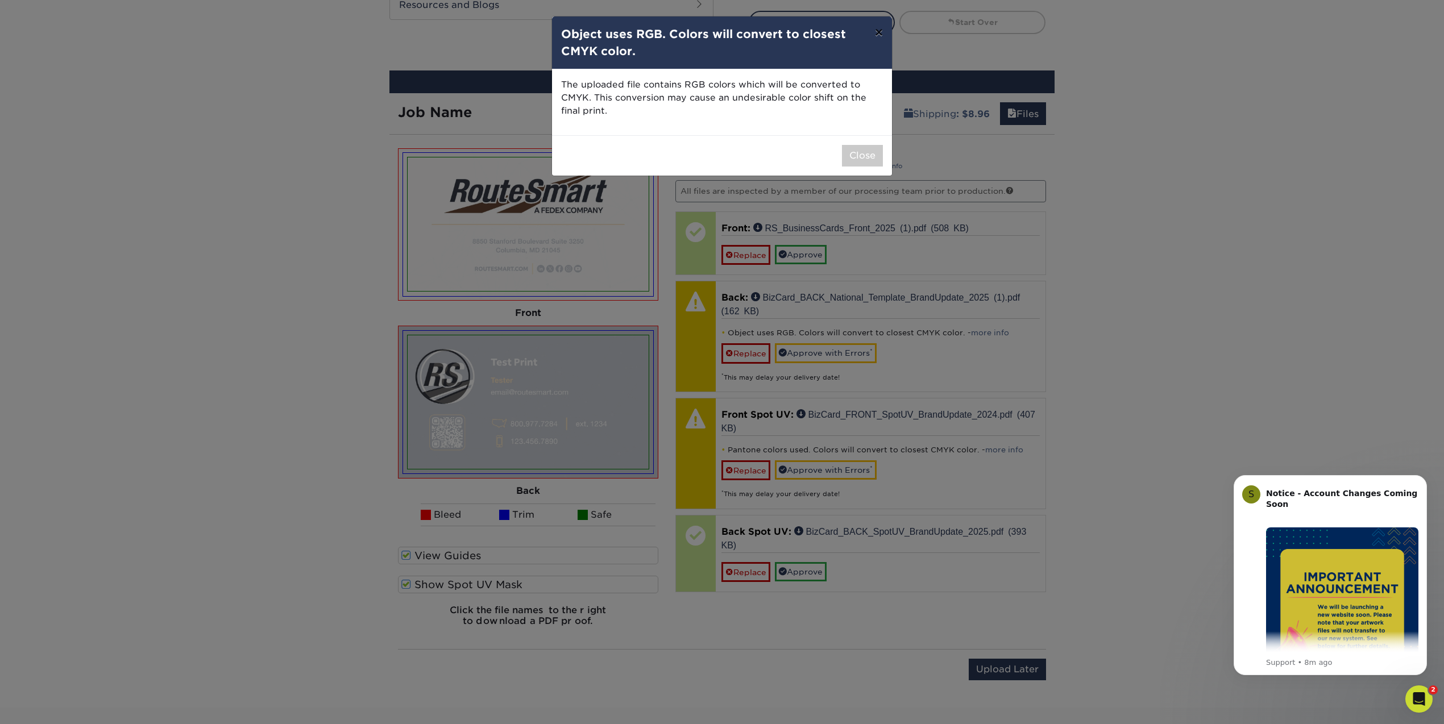
click at [880, 32] on button "×" at bounding box center [879, 32] width 26 height 32
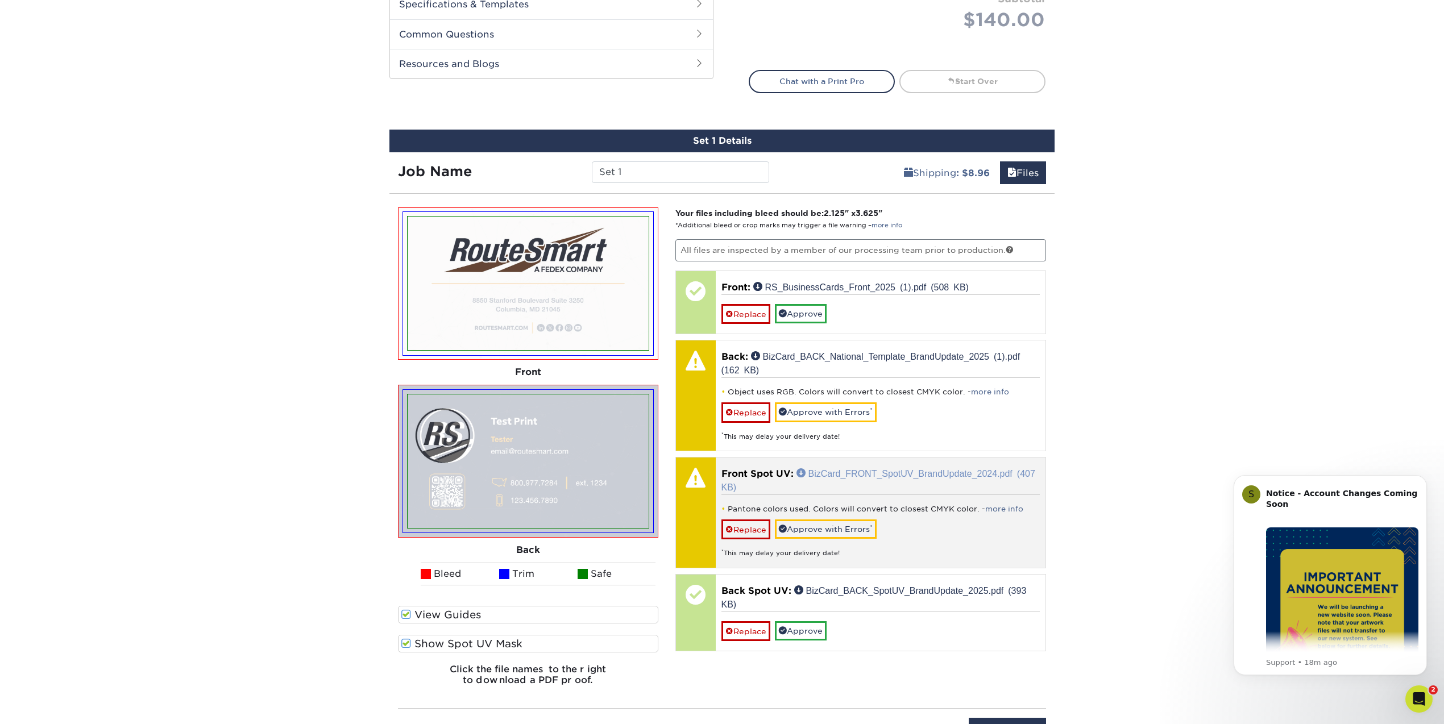
scroll to position [553, 0]
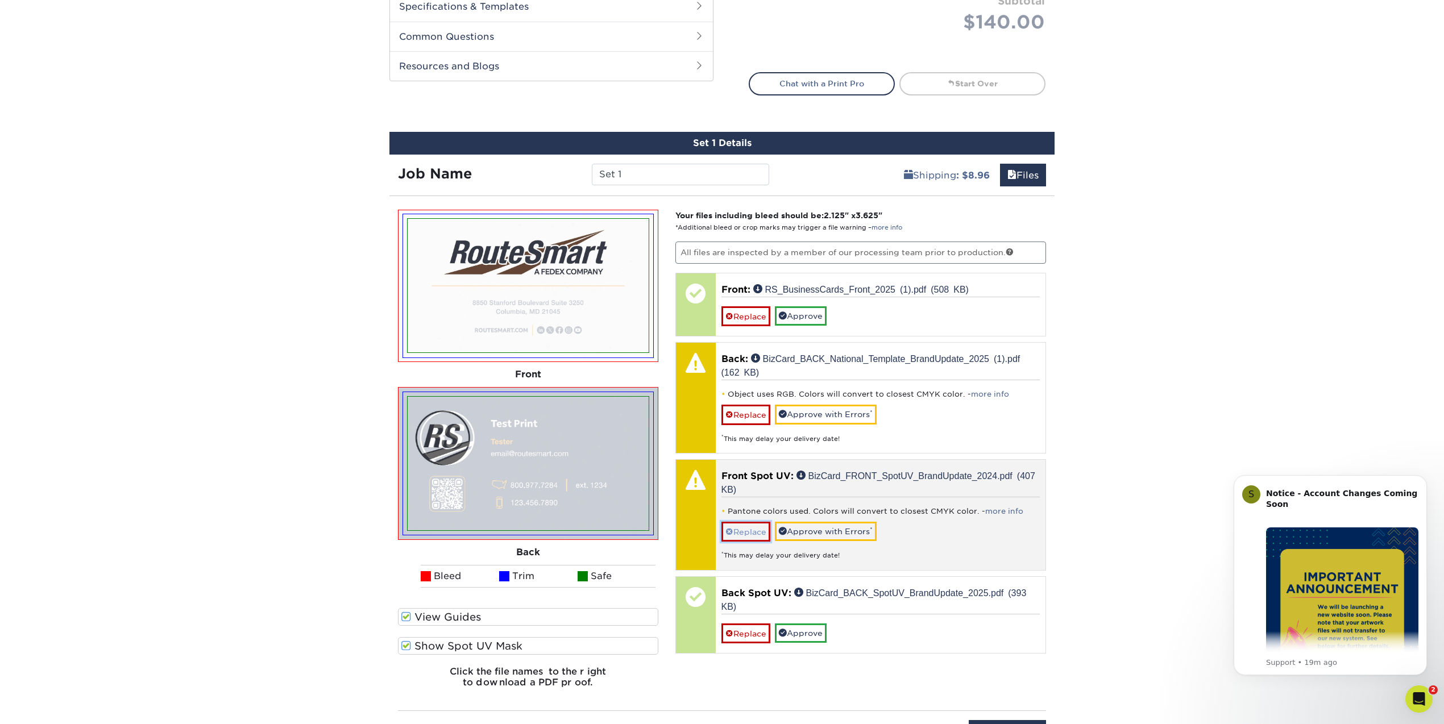
click at [726, 531] on span at bounding box center [729, 531] width 8 height 9
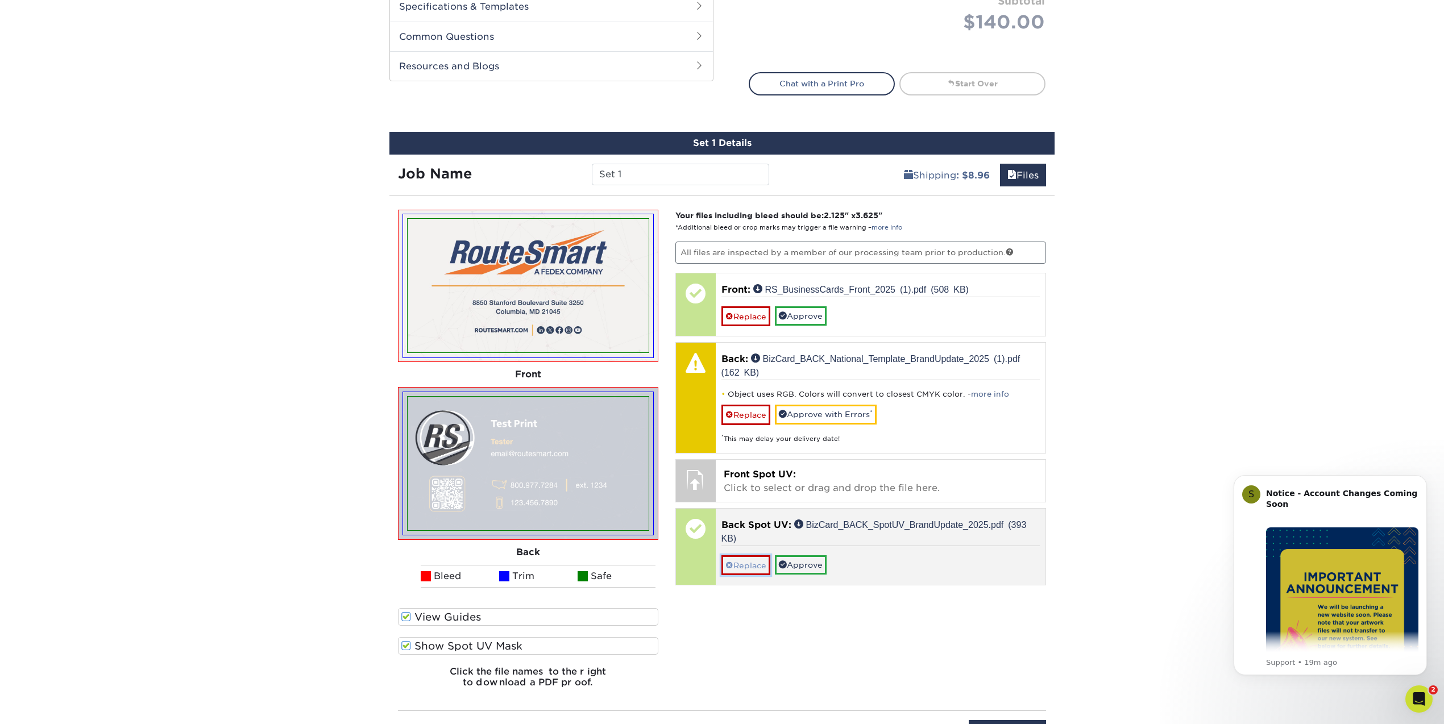
click at [734, 567] on link "Replace" at bounding box center [745, 565] width 49 height 20
click at [729, 556] on span at bounding box center [729, 551] width 8 height 9
